Goal: Information Seeking & Learning: Learn about a topic

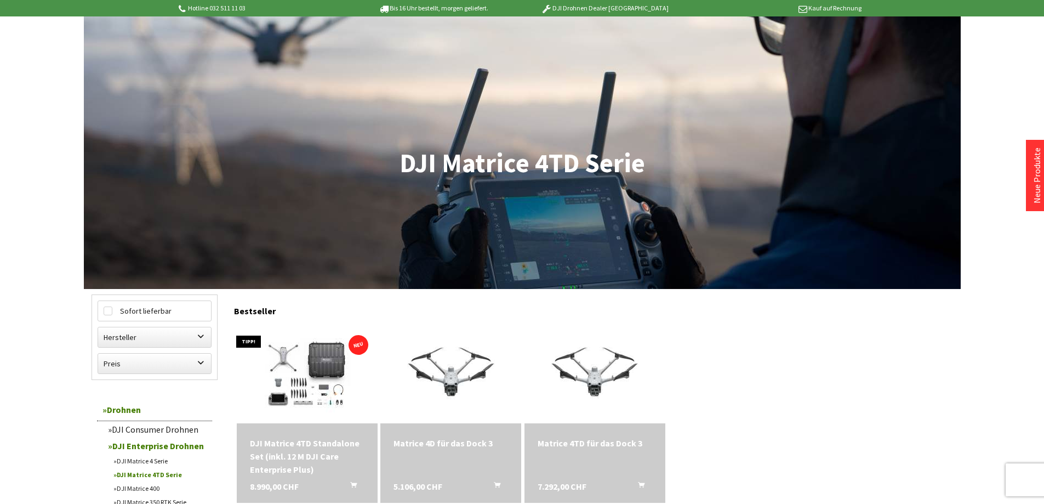
scroll to position [110, 0]
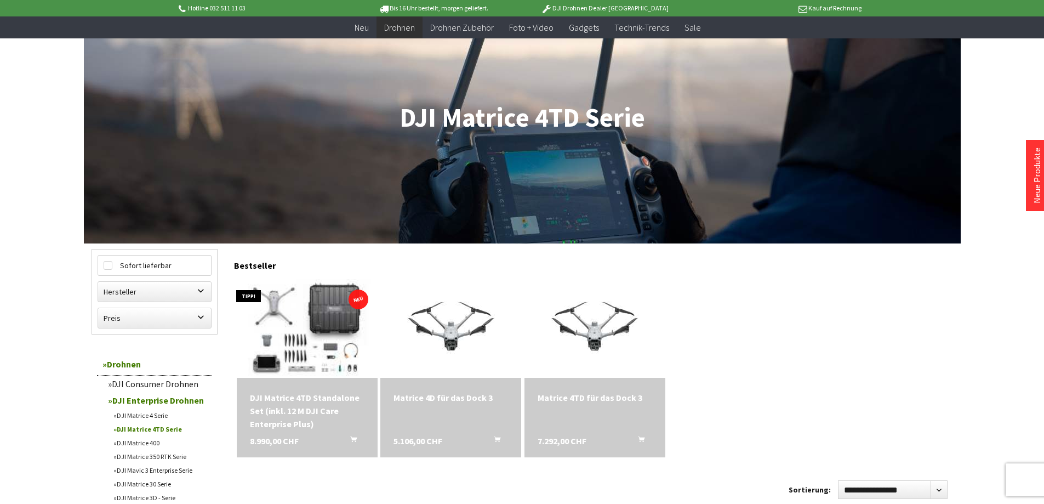
click at [308, 316] on img at bounding box center [307, 328] width 192 height 138
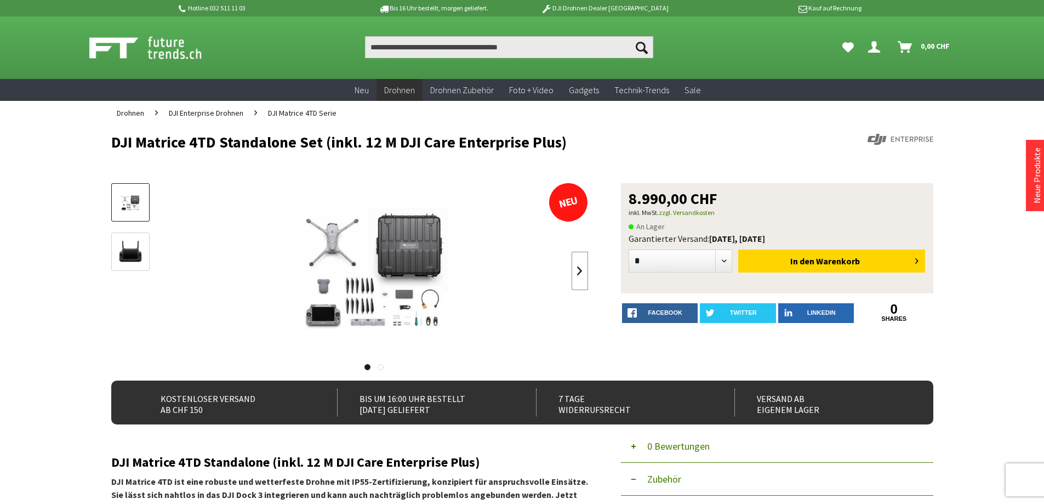
click at [579, 271] on link at bounding box center [580, 271] width 16 height 38
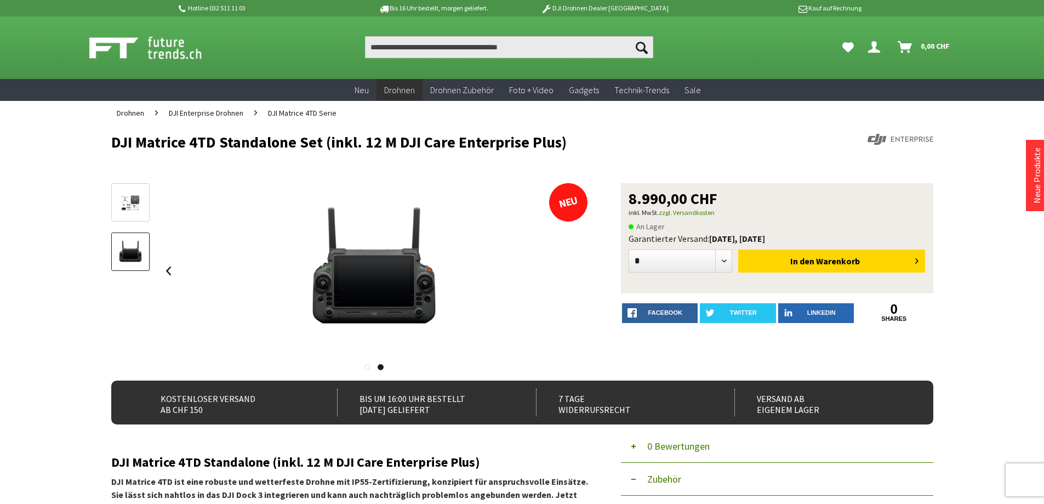
click at [579, 271] on div at bounding box center [375, 270] width 428 height 175
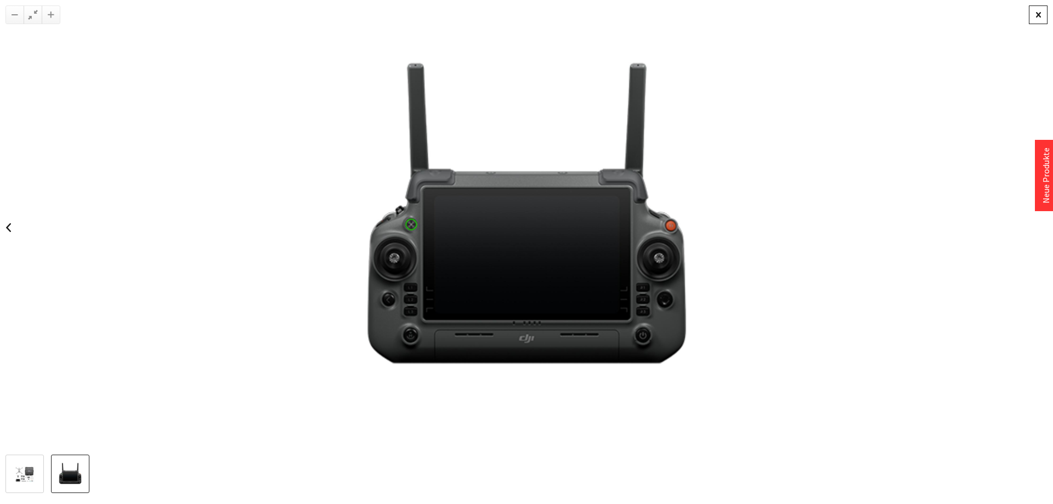
click at [1030, 20] on div at bounding box center [1038, 14] width 19 height 19
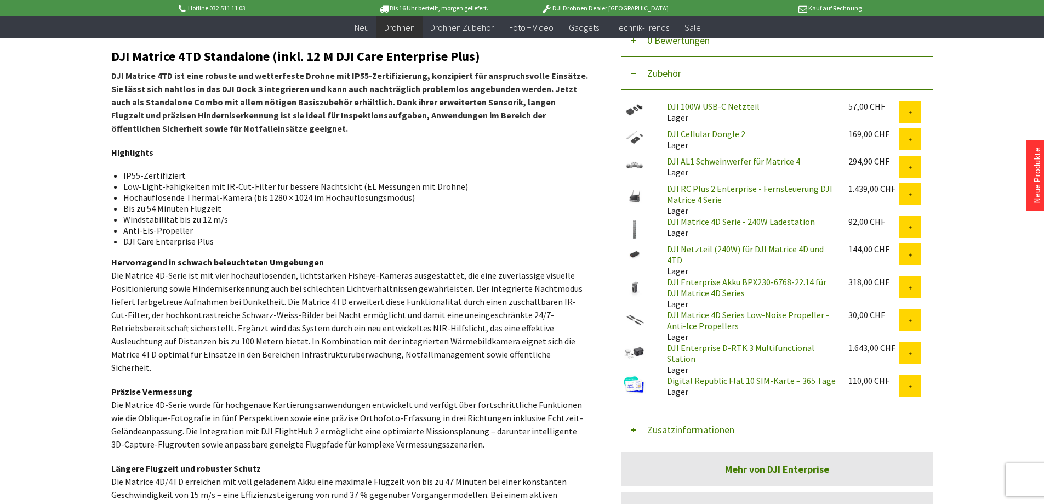
scroll to position [55, 0]
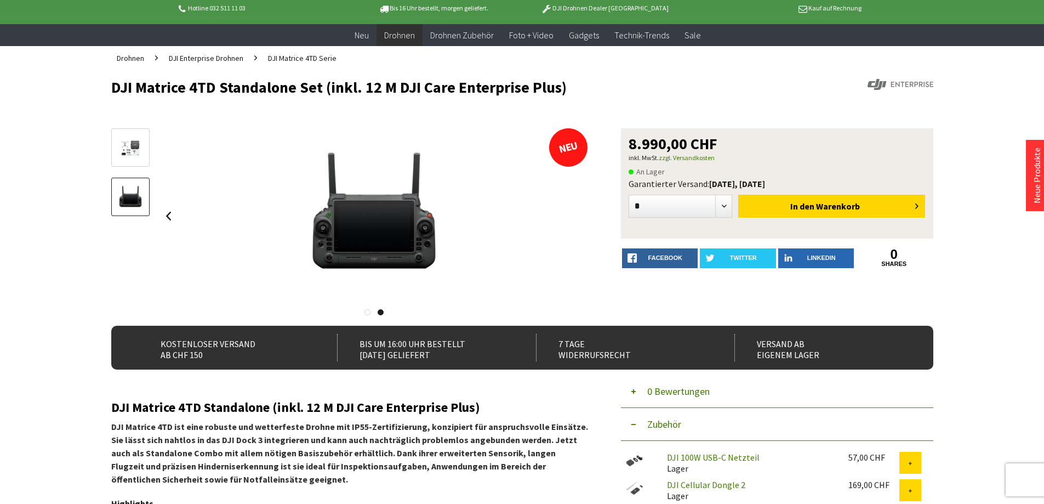
click at [138, 154] on img at bounding box center [131, 148] width 32 height 23
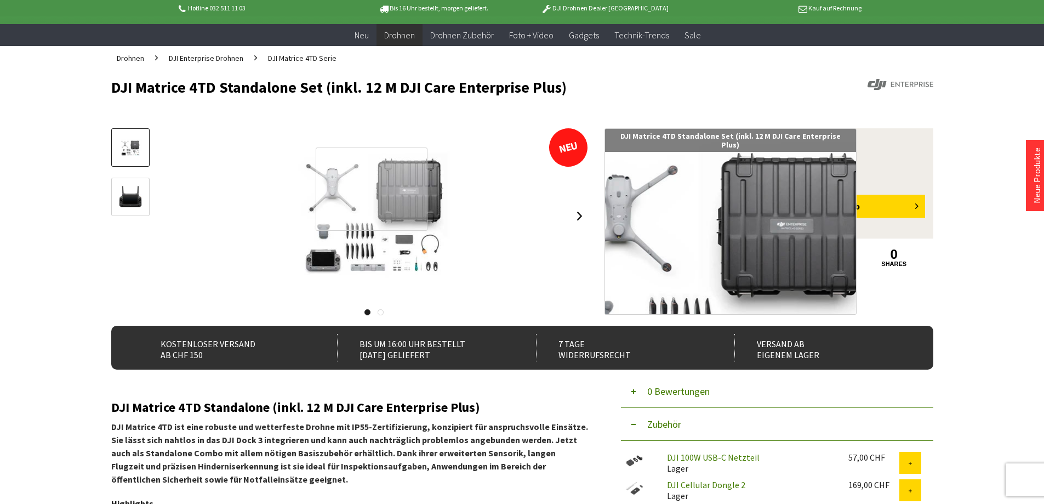
click at [372, 189] on div at bounding box center [372, 188] width 112 height 83
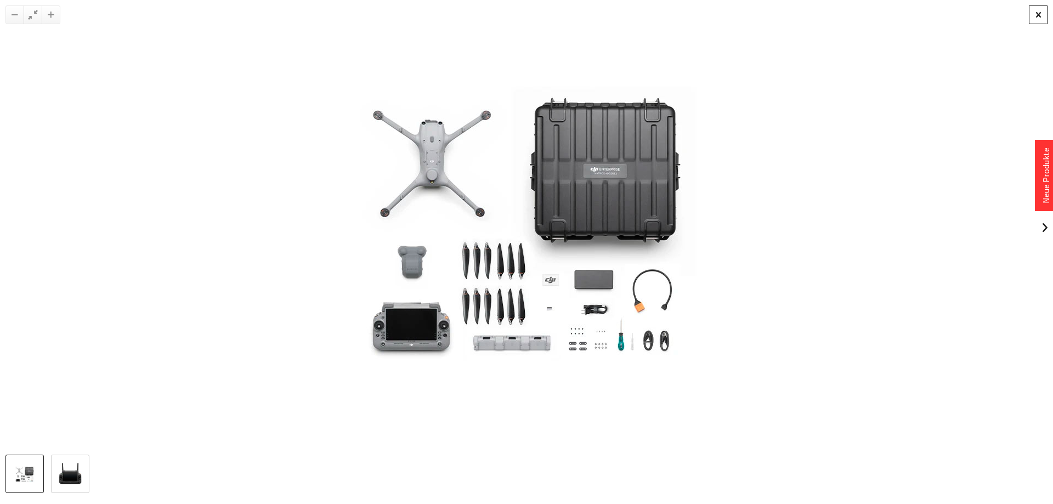
click at [1039, 15] on div at bounding box center [1038, 14] width 19 height 19
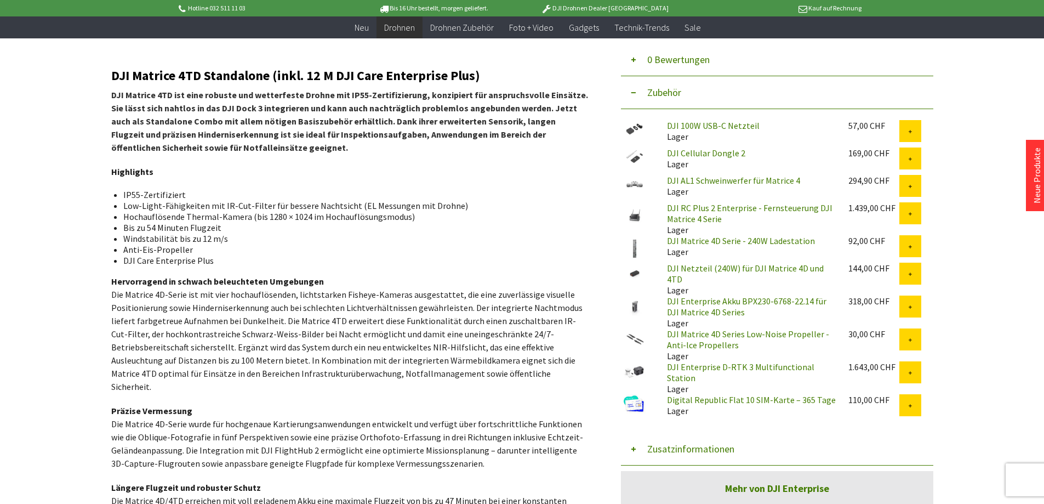
scroll to position [384, 0]
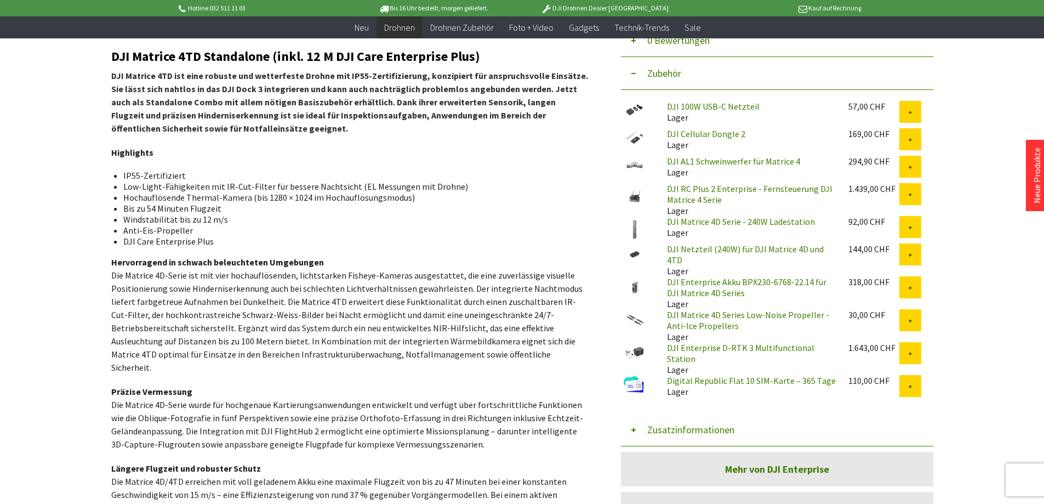
click at [782, 345] on link "DJI Enterprise D-RTK 3 Multifunctional Station" at bounding box center [740, 353] width 147 height 22
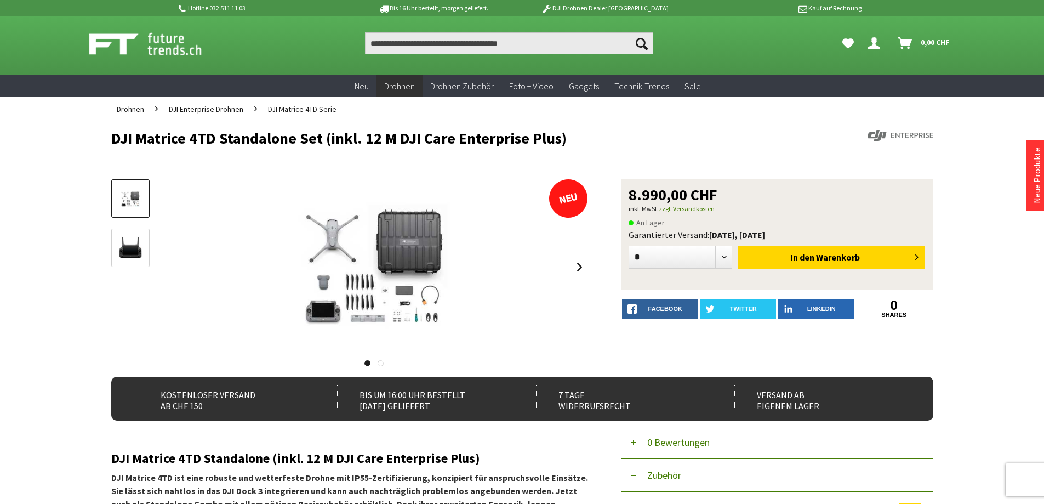
scroll to position [0, 0]
